Goal: Information Seeking & Learning: Find specific fact

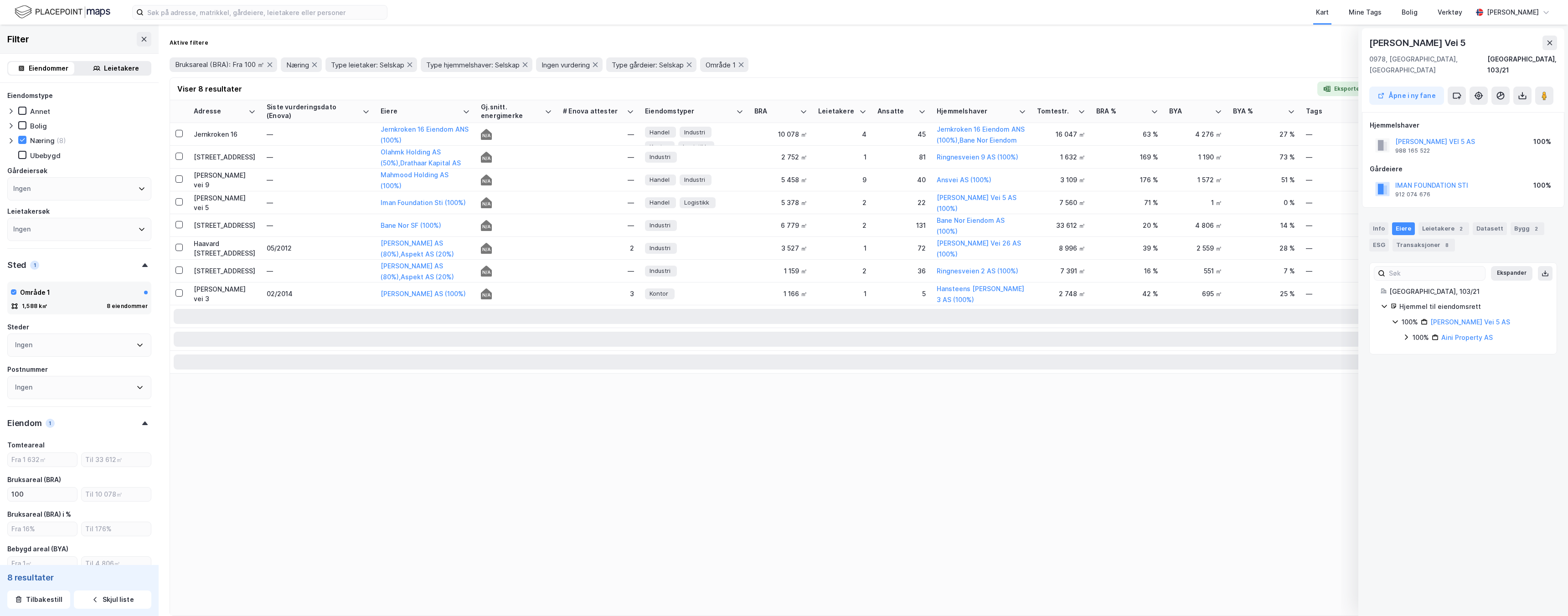
scroll to position [798, 0]
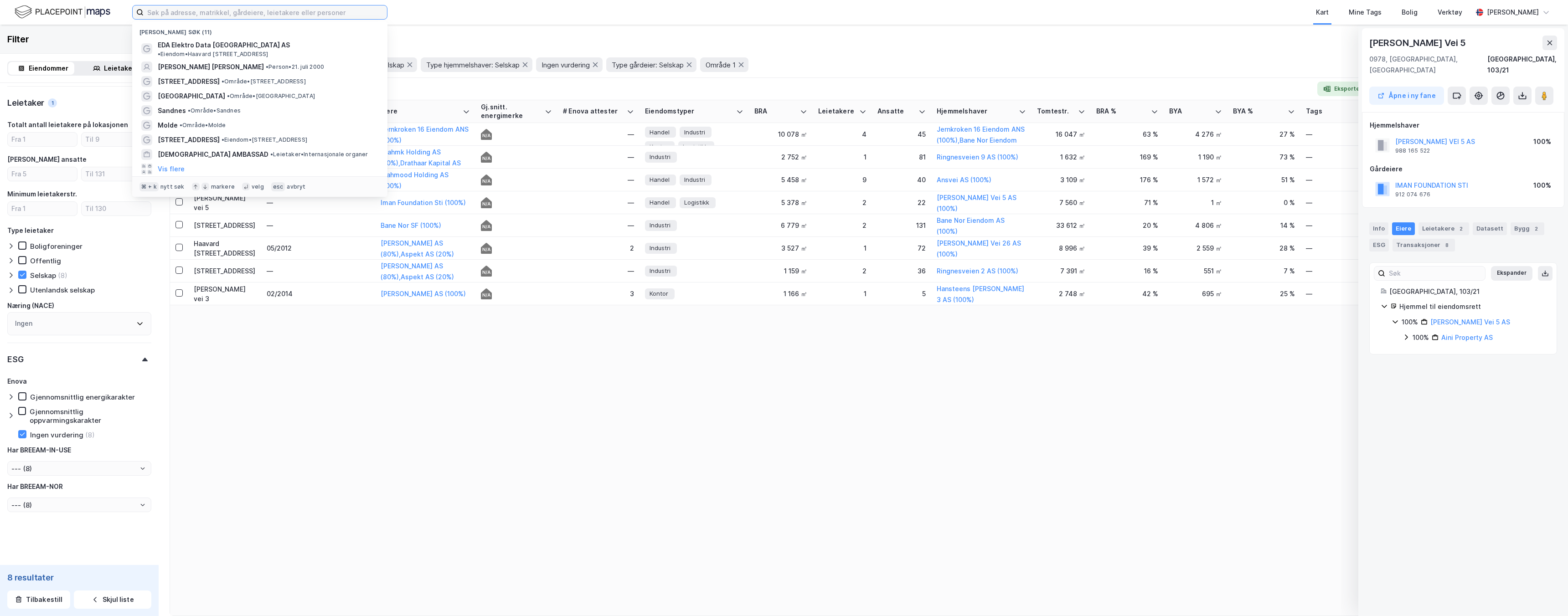
click at [228, 17] on input at bounding box center [265, 12] width 243 height 13
click at [1553, 41] on icon at bounding box center [1550, 43] width 7 height 7
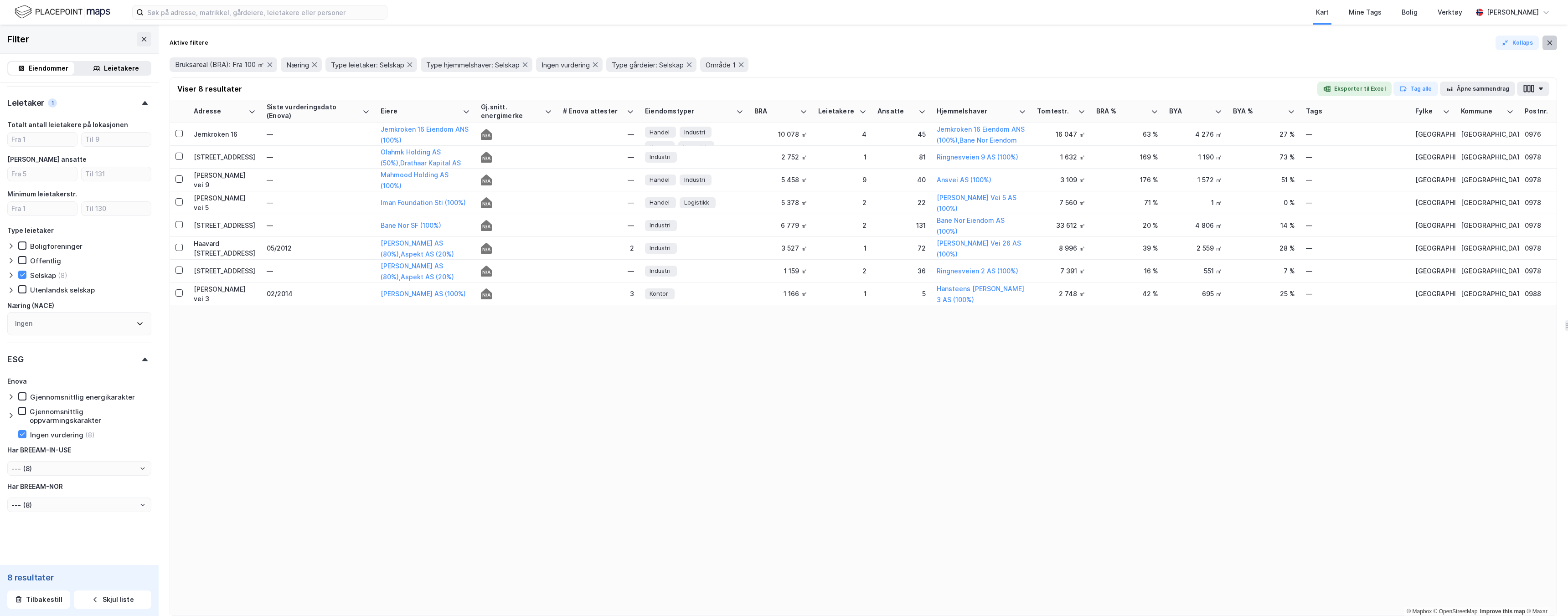
click at [1553, 43] on button at bounding box center [1550, 43] width 15 height 15
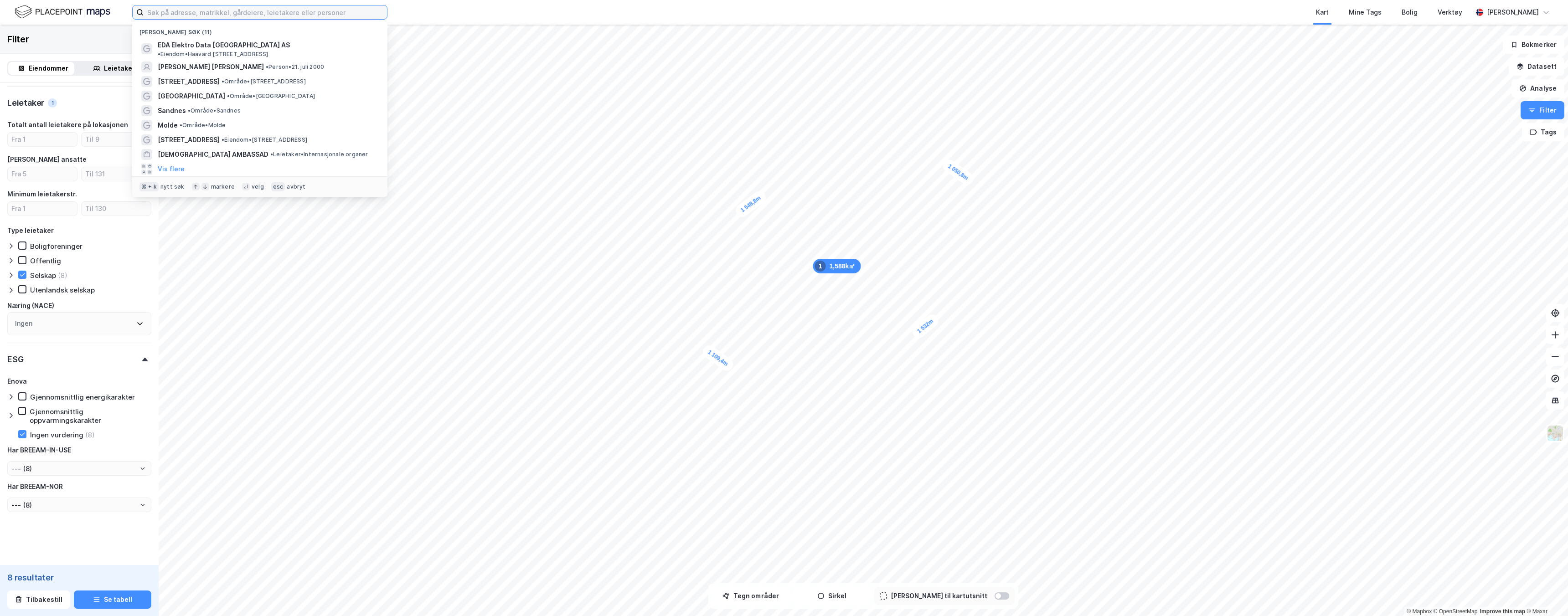
click at [265, 12] on input at bounding box center [265, 12] width 243 height 13
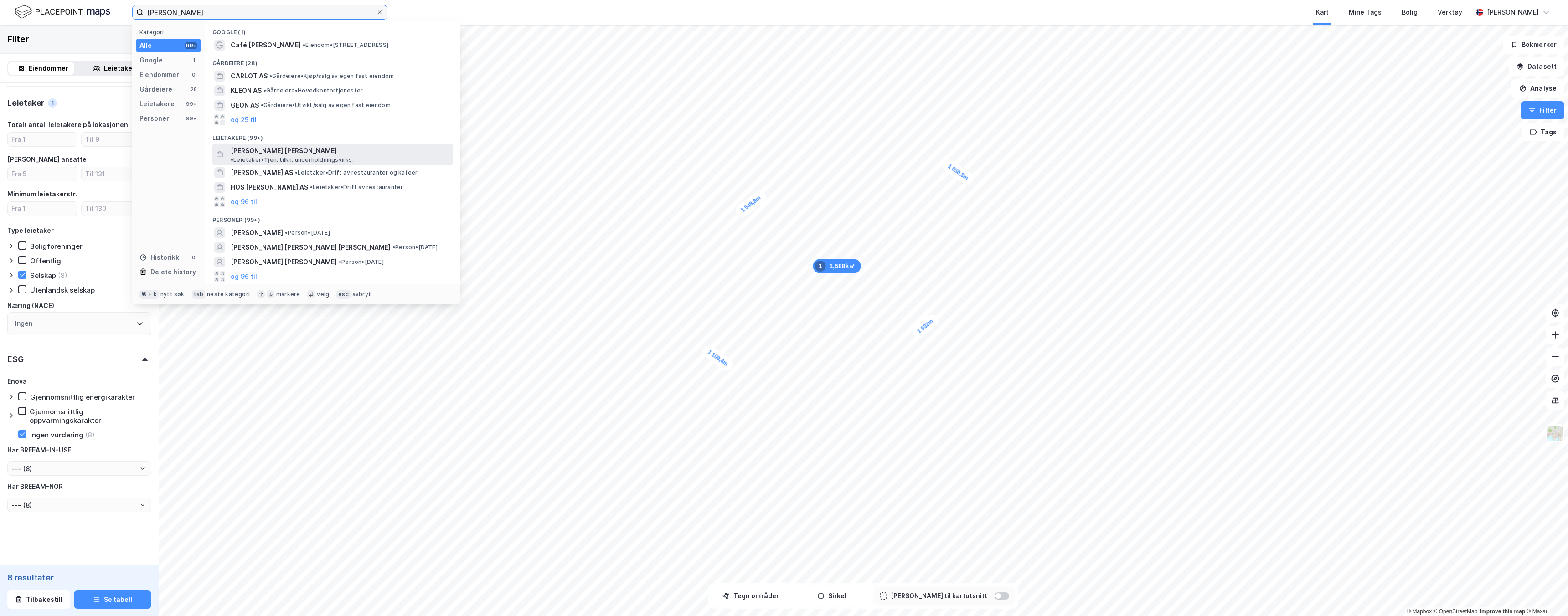
type input "[PERSON_NAME]"
click at [318, 156] on div "[PERSON_NAME] [PERSON_NAME] • Leietaker • Tjen. [GEOGRAPHIC_DATA]. underholdnin…" at bounding box center [341, 155] width 220 height 18
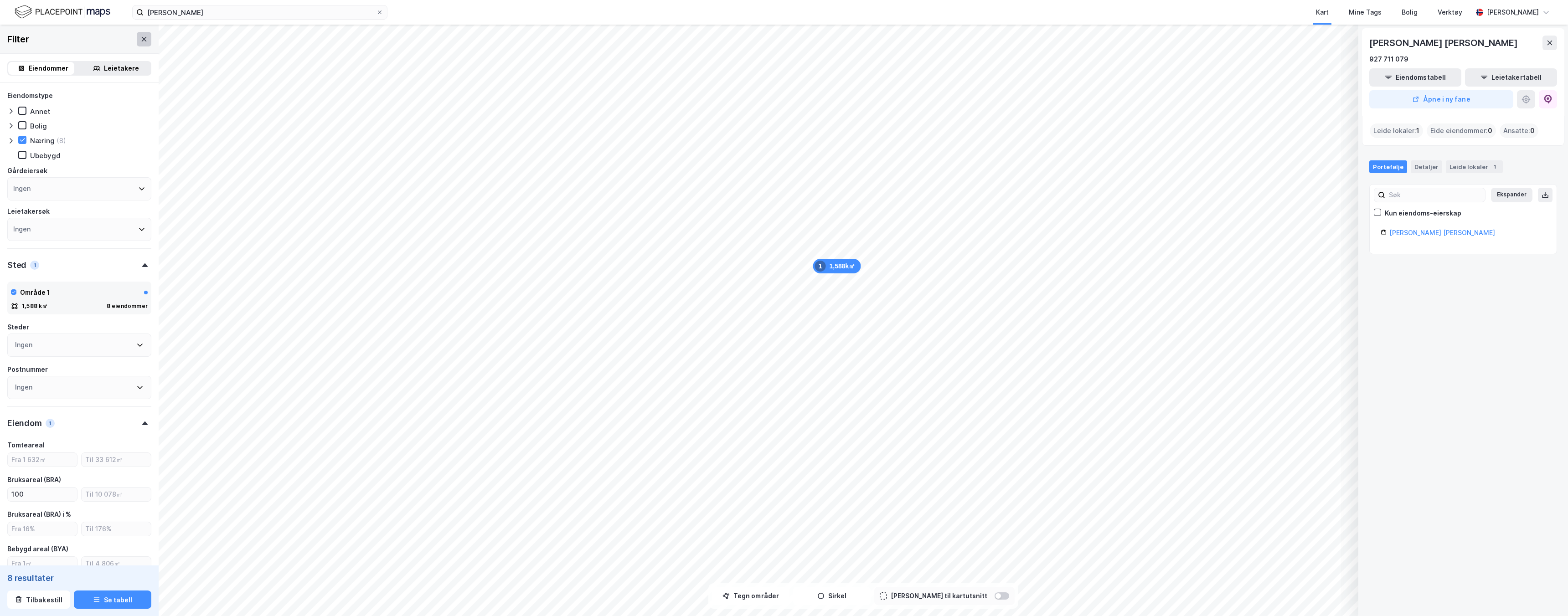
click at [137, 44] on button at bounding box center [144, 39] width 15 height 15
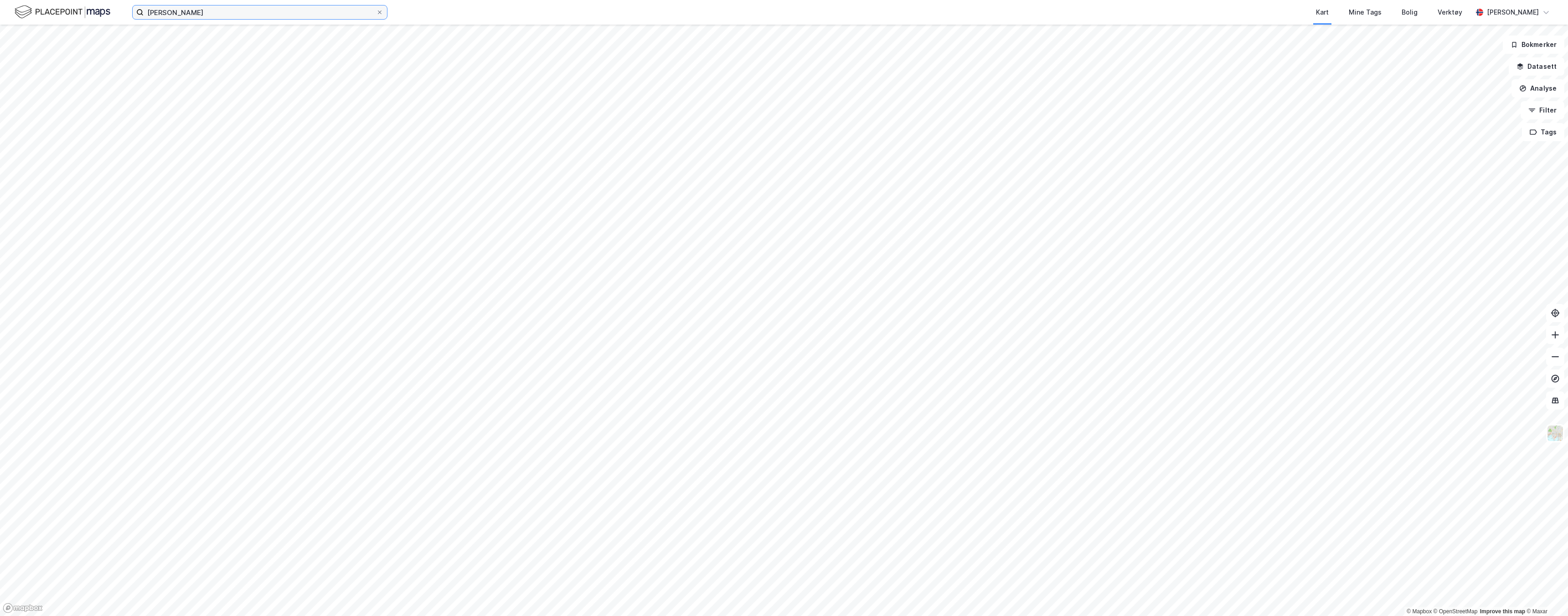
click at [202, 13] on input "[PERSON_NAME]" at bounding box center [260, 12] width 233 height 13
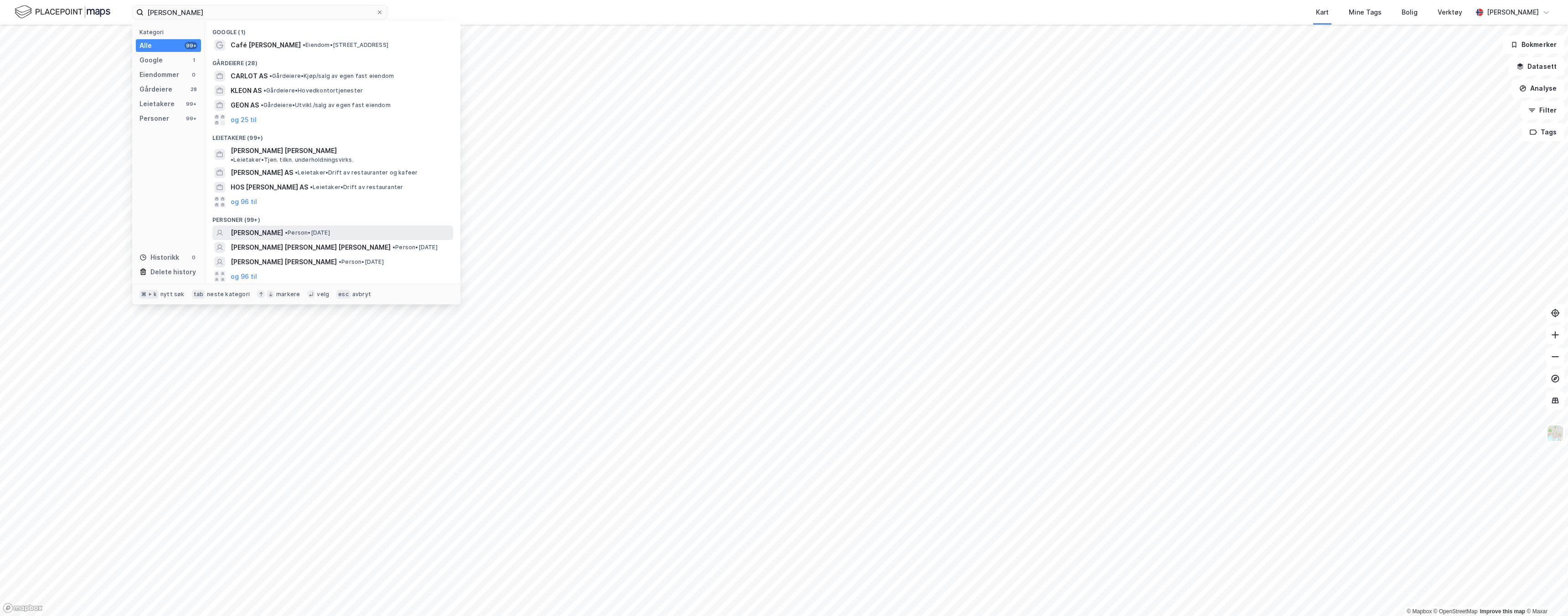
click at [303, 229] on span "• Person • [DATE]" at bounding box center [307, 233] width 45 height 7
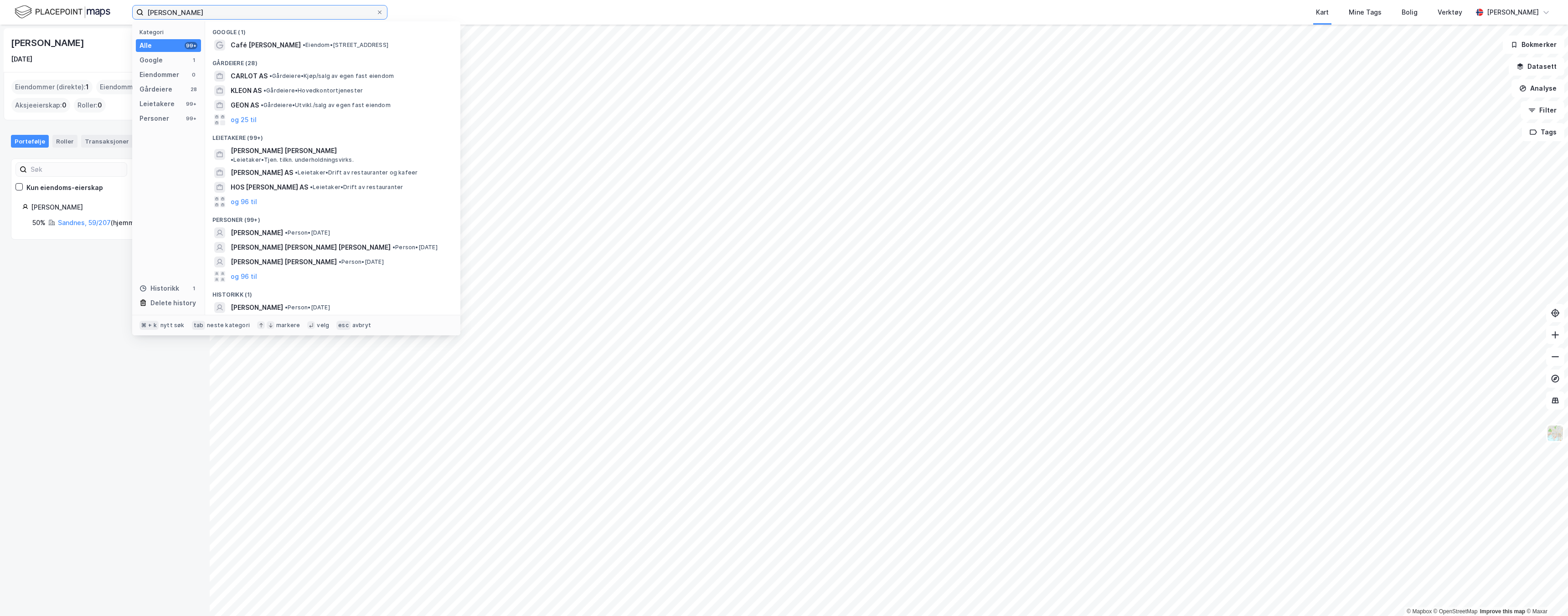
click at [193, 13] on input "[PERSON_NAME]" at bounding box center [260, 12] width 233 height 13
click at [288, 270] on div "og 96 til" at bounding box center [332, 277] width 240 height 15
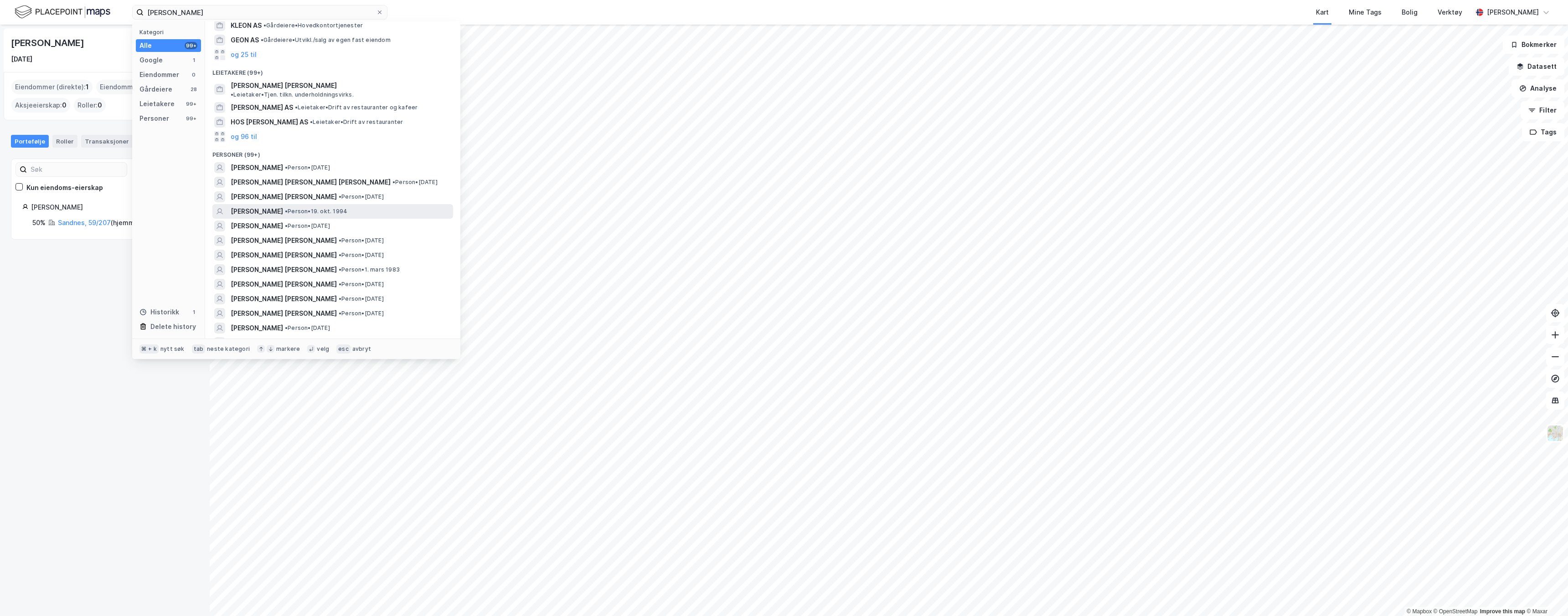
scroll to position [66, 0]
click at [283, 220] on span "[PERSON_NAME]" at bounding box center [257, 226] width 52 height 11
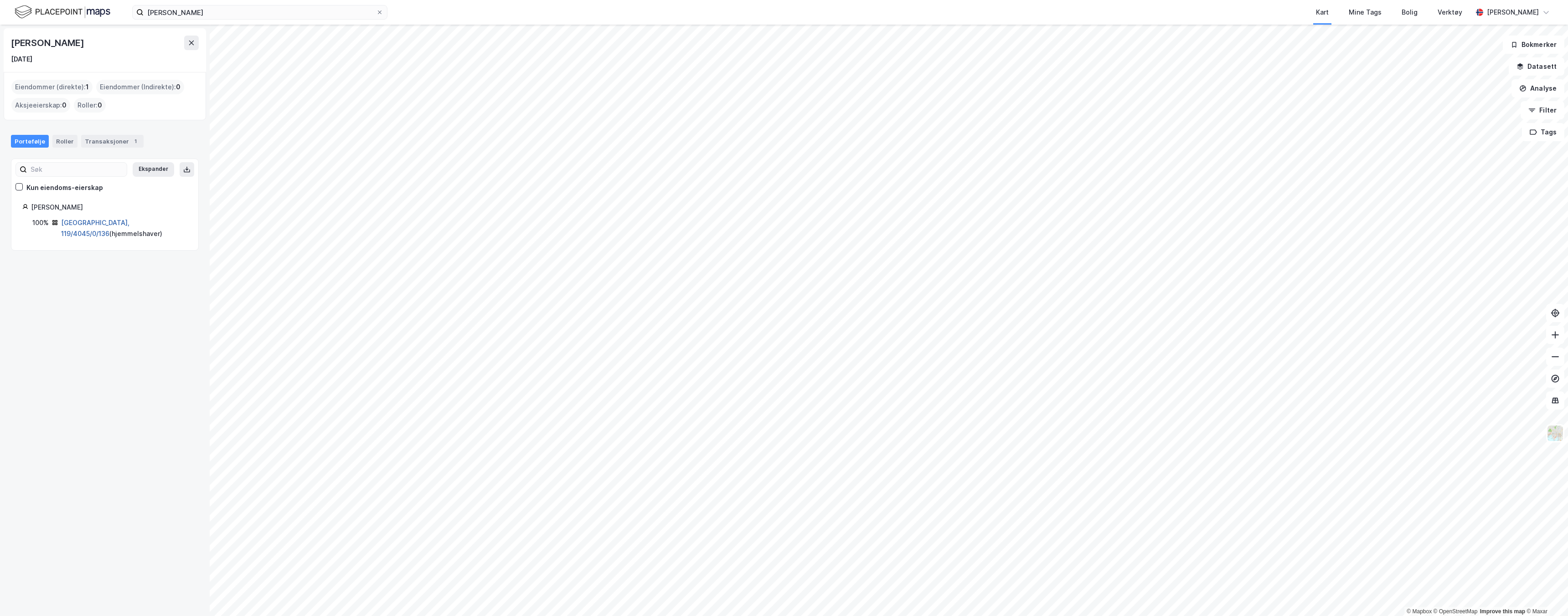
click at [94, 224] on link "[GEOGRAPHIC_DATA], 119/4045/0/136" at bounding box center [95, 228] width 68 height 19
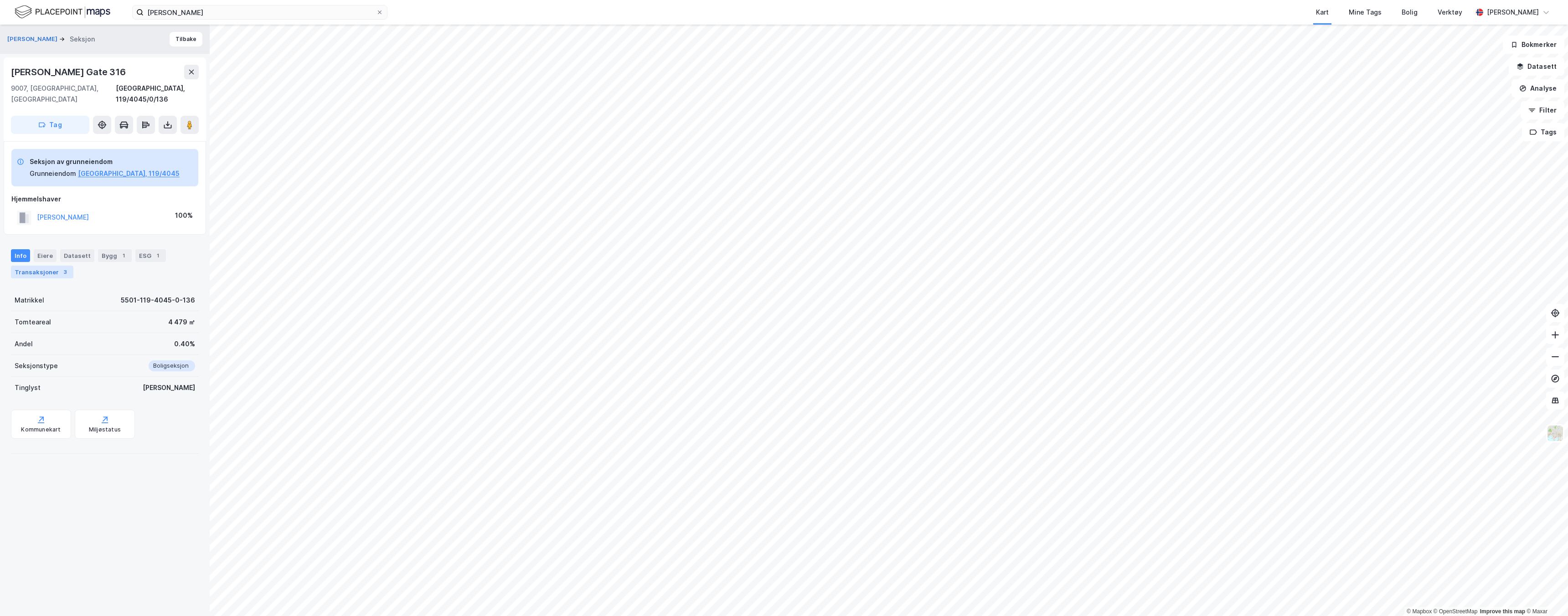
click at [49, 266] on div "Transaksjoner 3" at bounding box center [42, 272] width 63 height 13
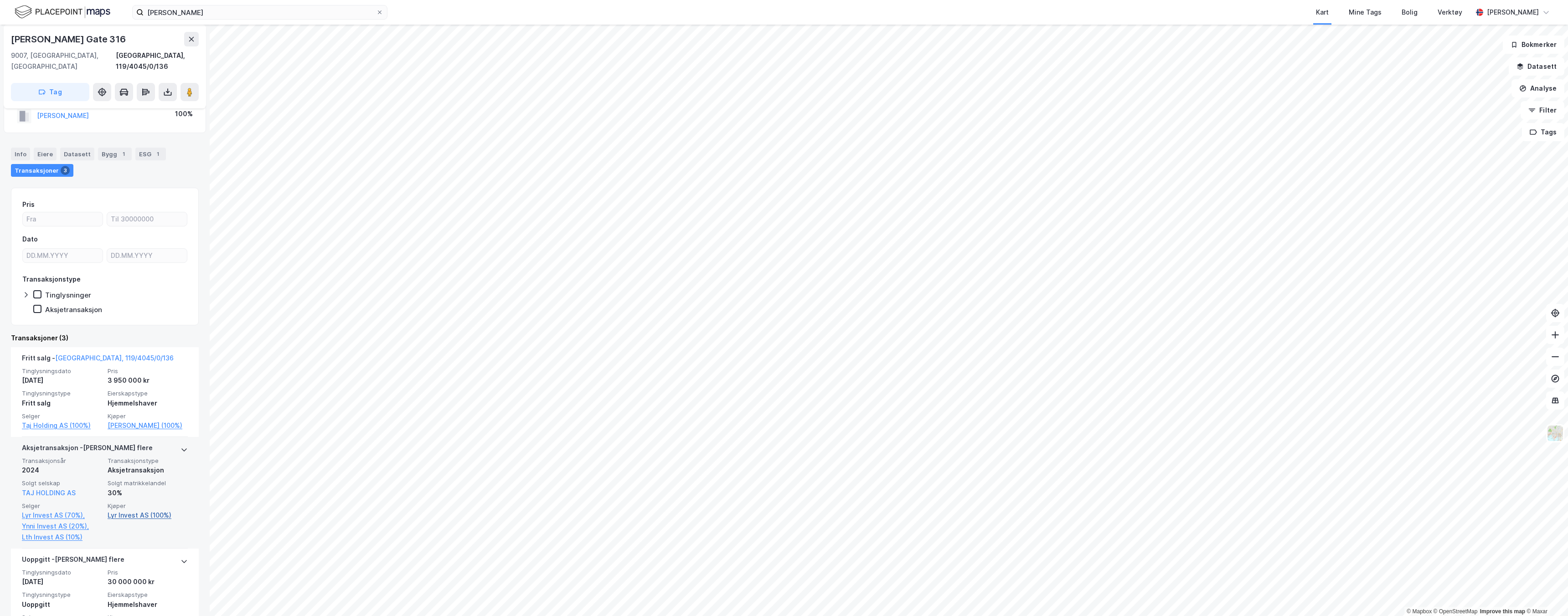
scroll to position [135, 0]
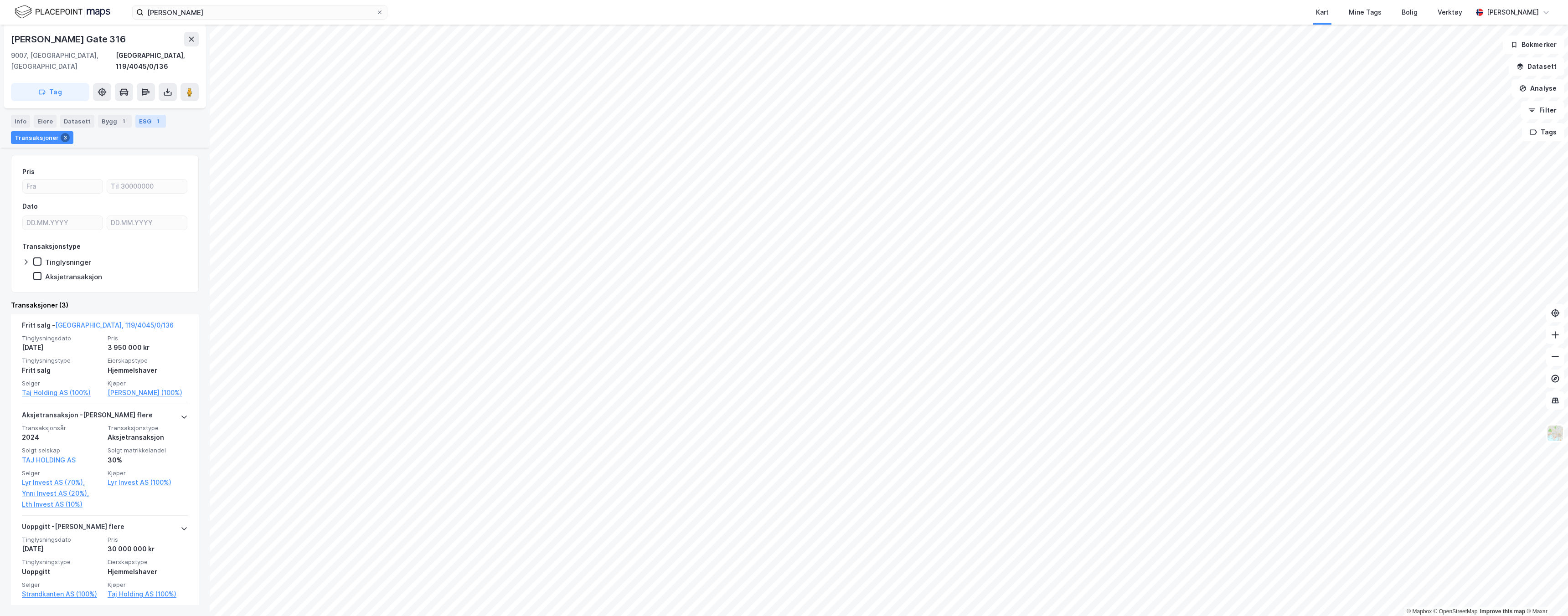
click at [153, 119] on div "1" at bounding box center [158, 121] width 9 height 9
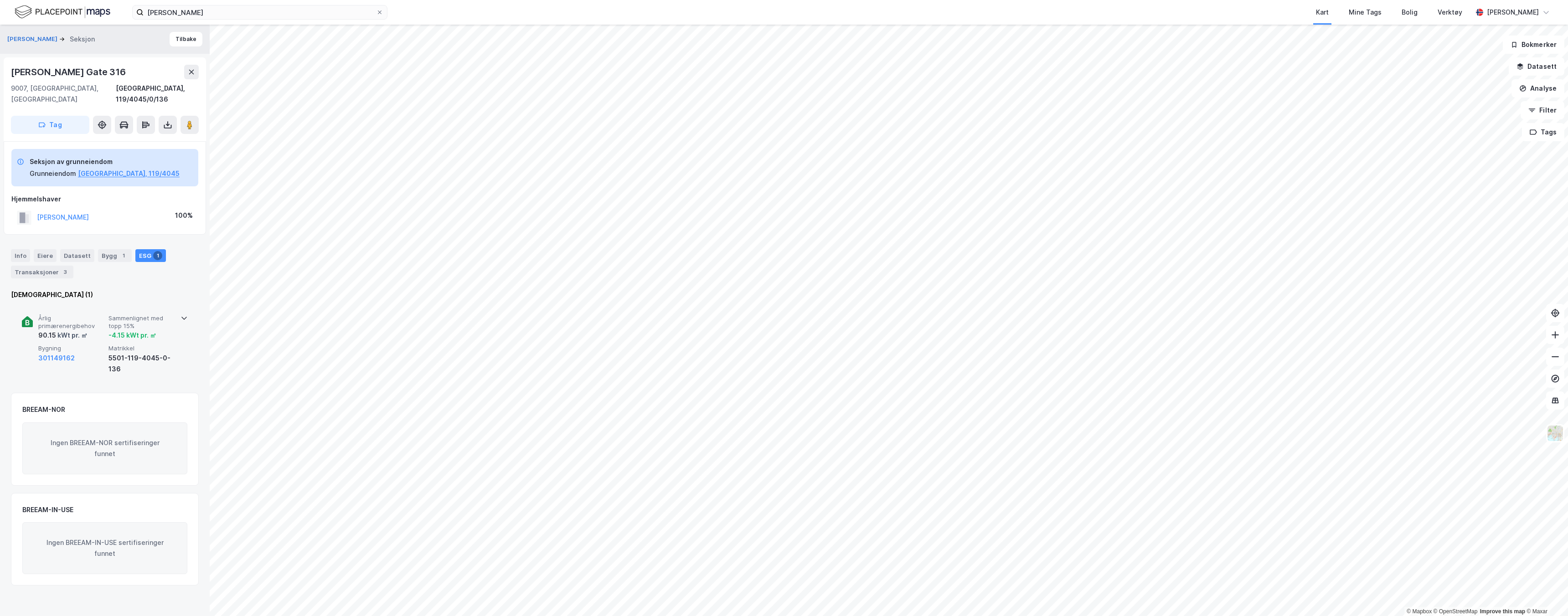
click at [114, 353] on div "5501-119-4045-0-136" at bounding box center [141, 364] width 66 height 22
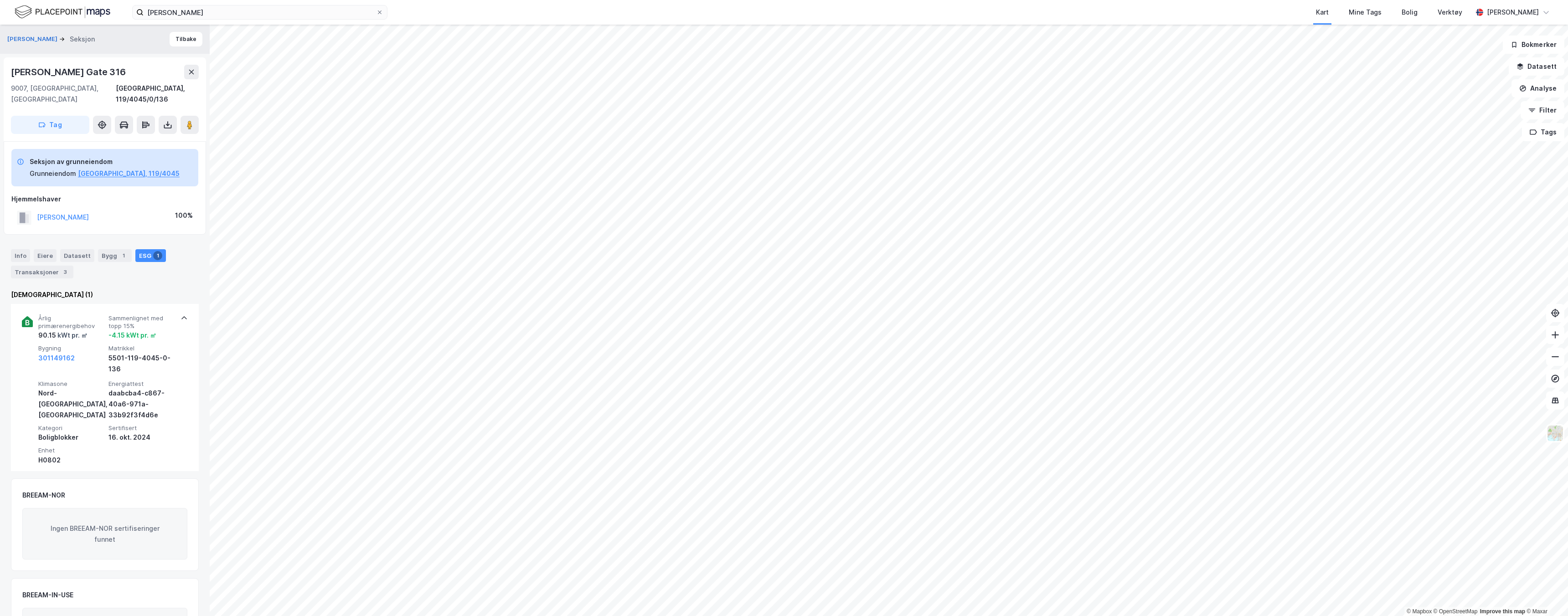
drag, startPoint x: 139, startPoint y: 72, endPoint x: 7, endPoint y: 74, distance: 132.0
click at [6, 74] on div "[PERSON_NAME] [STREET_ADDRESS], 119/4045/0/136 Tag" at bounding box center [105, 99] width 202 height 84
copy div "[PERSON_NAME] Gate 316"
